Goal: Find specific page/section: Find specific page/section

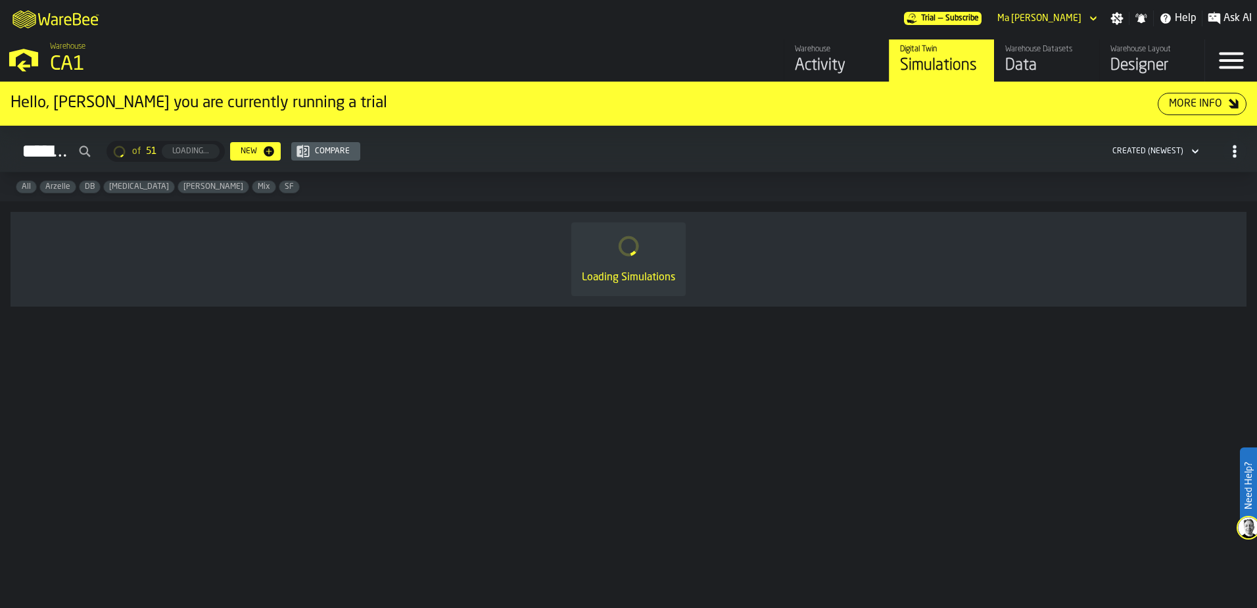
click at [65, 193] on div "Arzelle" at bounding box center [57, 186] width 37 height 13
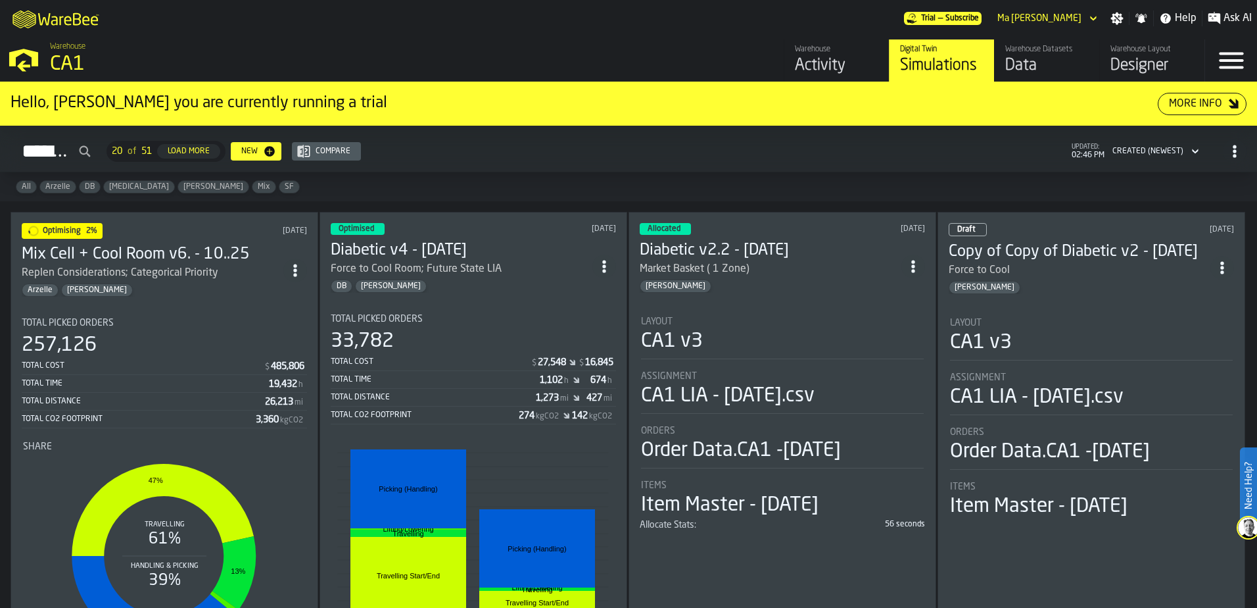
click at [258, 329] on div "Total Picked Orders 257,126 Total Cost $ 485,806 Total Time 19,432 h Total Dist…" at bounding box center [164, 373] width 285 height 110
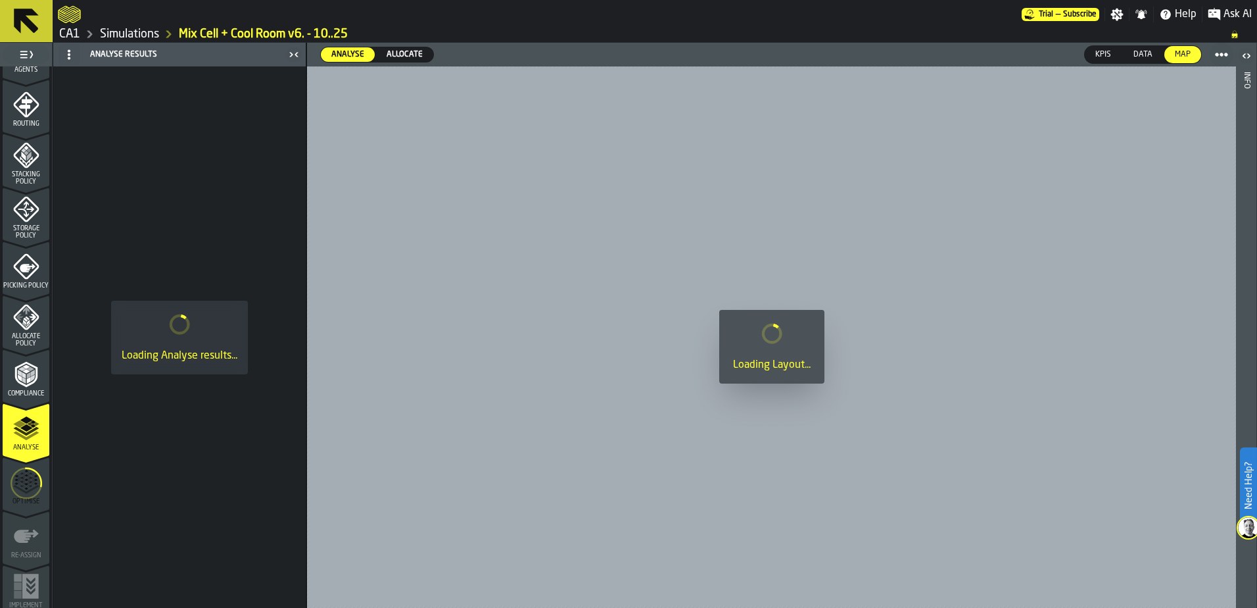
scroll to position [431, 0]
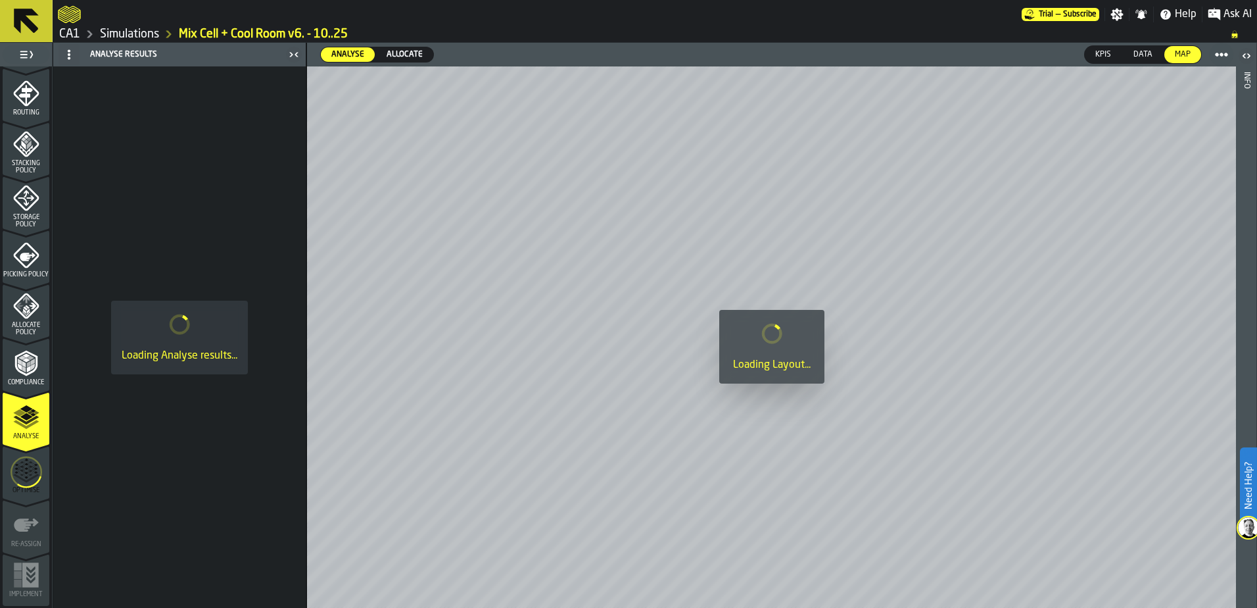
click at [18, 479] on icon "menu Optimise" at bounding box center [27, 472] width 32 height 52
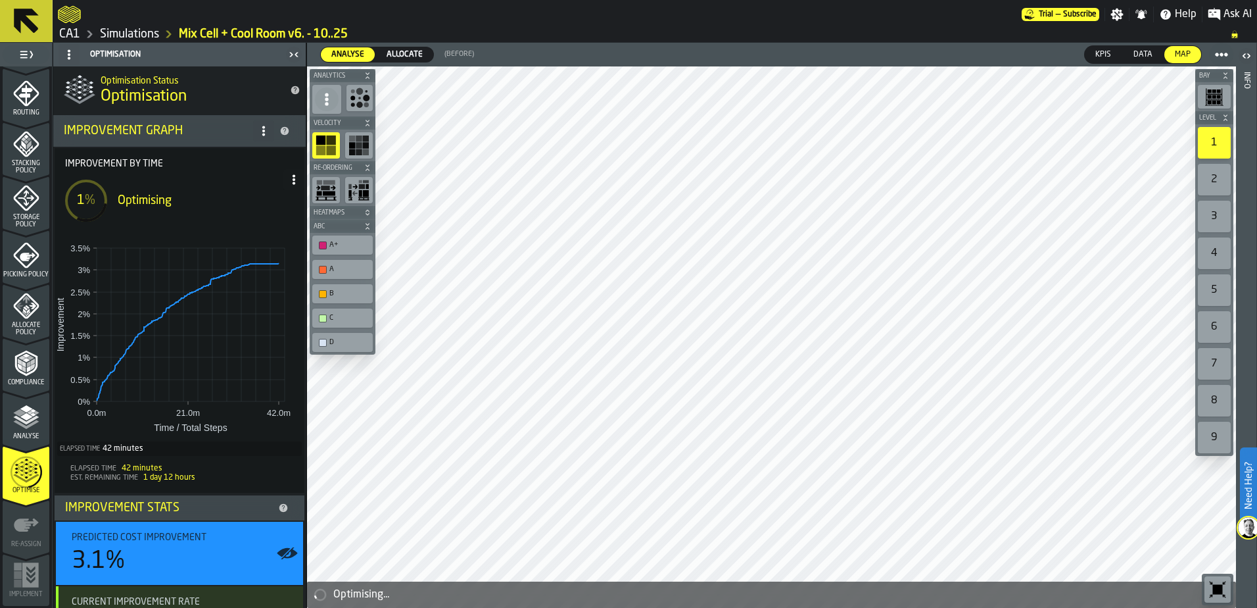
click at [20, 412] on polygon "menu Analyse" at bounding box center [19, 412] width 12 height 7
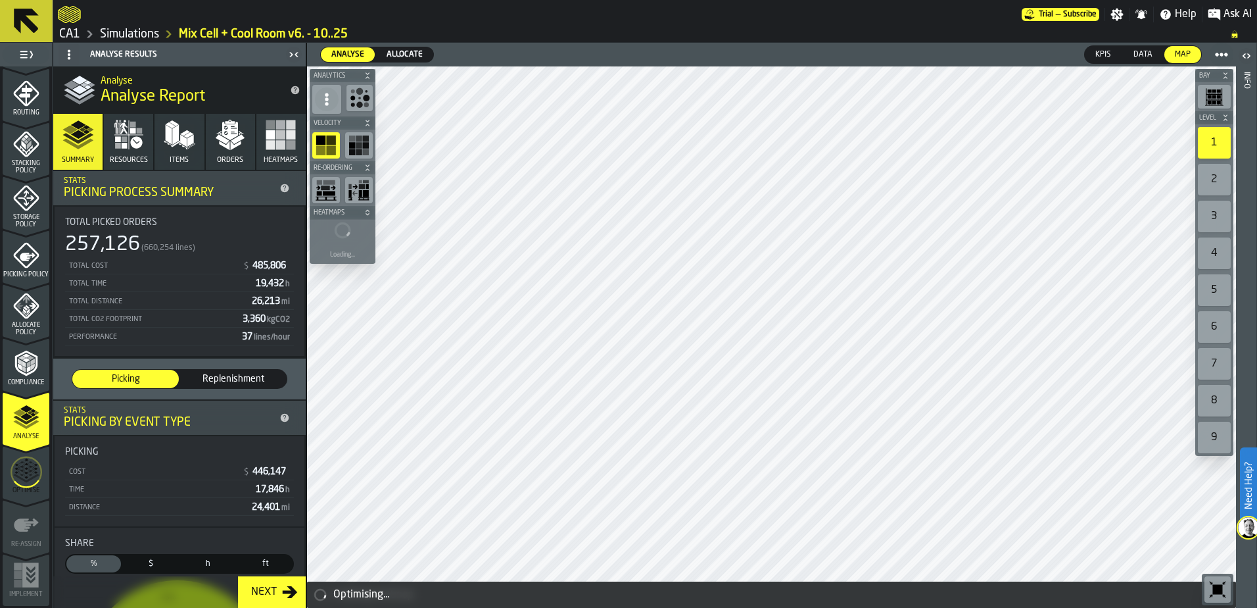
click at [130, 28] on link "Simulations" at bounding box center [129, 34] width 59 height 14
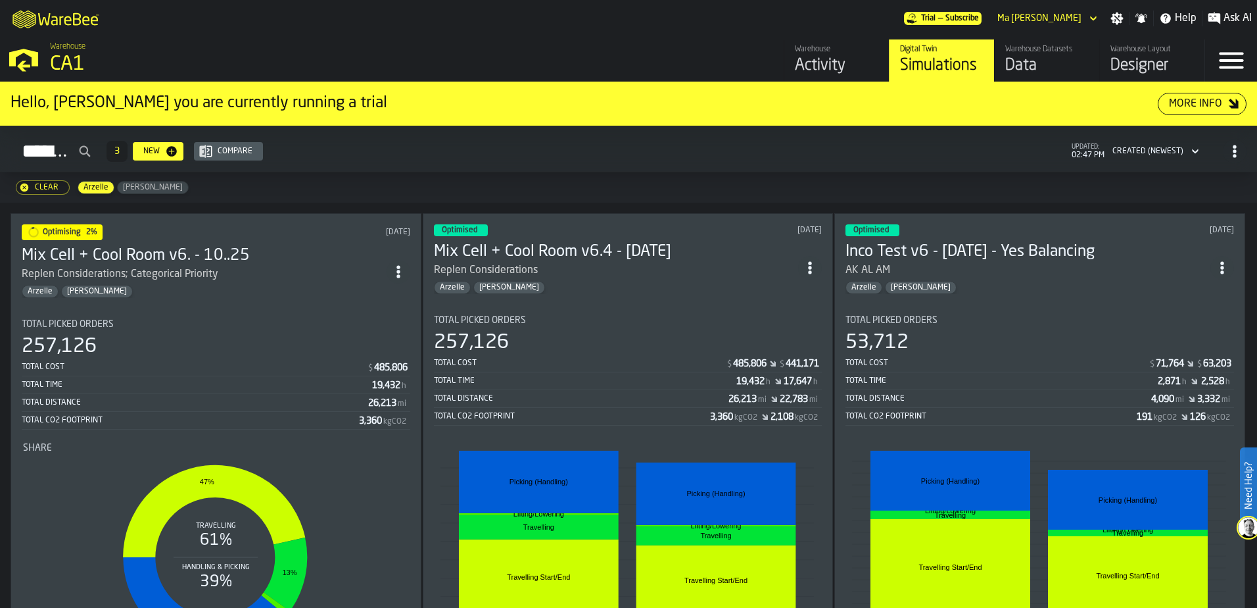
click at [189, 373] on div "Total Cost $ 485,806" at bounding box center [216, 368] width 389 height 16
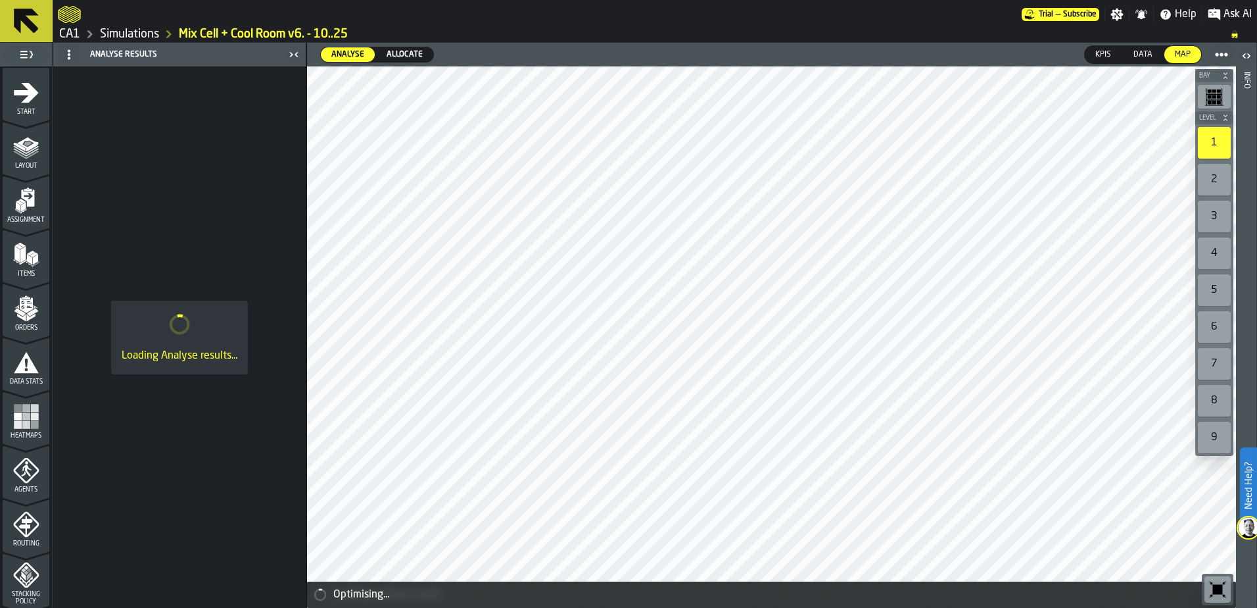
drag, startPoint x: 124, startPoint y: 31, endPoint x: 211, endPoint y: 29, distance: 86.8
click at [124, 31] on link "Simulations" at bounding box center [129, 34] width 59 height 14
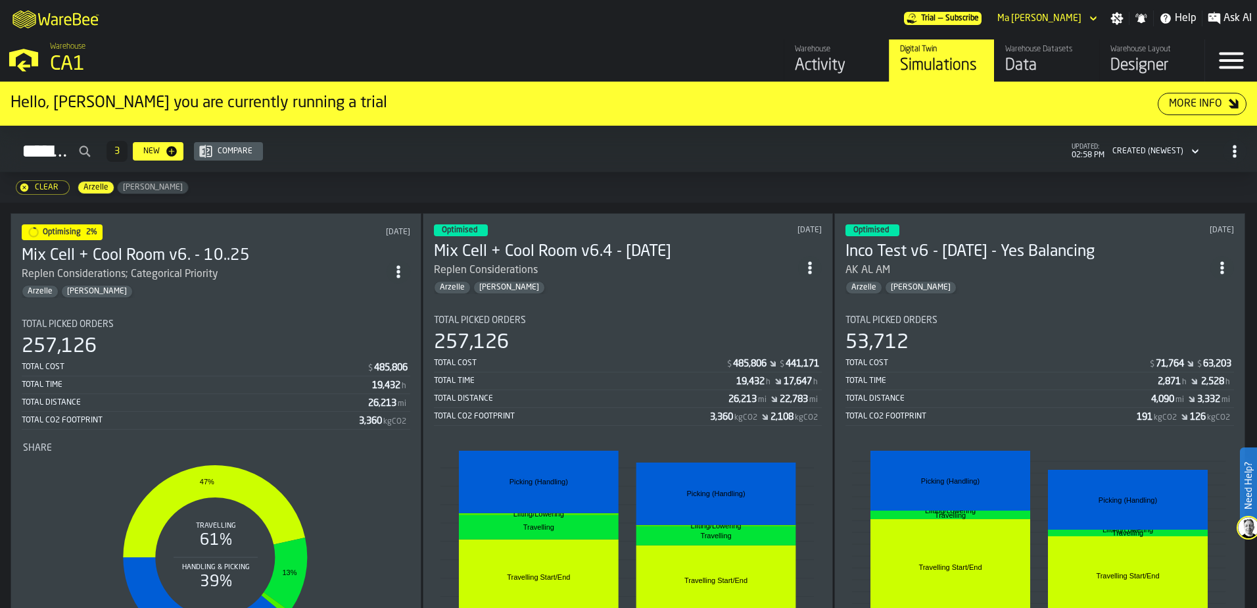
click at [399, 265] on icon "ItemListCard-DashboardItemContainer" at bounding box center [398, 271] width 13 height 13
click at [497, 135] on h2 "Simulations 3 New Compare updated: 02:58 PM Created (Newest)" at bounding box center [628, 149] width 1257 height 47
drag, startPoint x: 518, startPoint y: 118, endPoint x: 510, endPoint y: 113, distance: 10.0
click at [518, 118] on div "Hello, [PERSON_NAME] you are currently running a trial More Info" at bounding box center [628, 103] width 1257 height 43
